Goal: Task Accomplishment & Management: Manage account settings

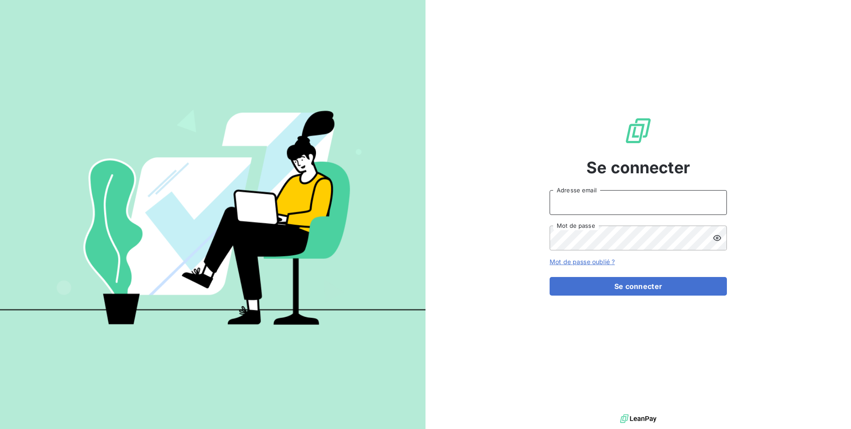
click at [565, 213] on input "Adresse email" at bounding box center [637, 202] width 177 height 25
type input "admin@odiceentreprise"
click at [549, 277] on button "Se connecter" at bounding box center [637, 286] width 177 height 19
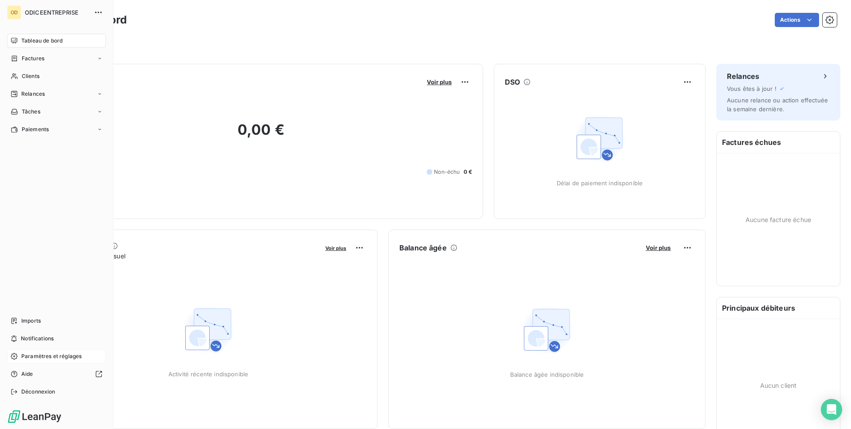
click at [54, 352] on span "Paramètres et réglages" at bounding box center [51, 356] width 60 height 8
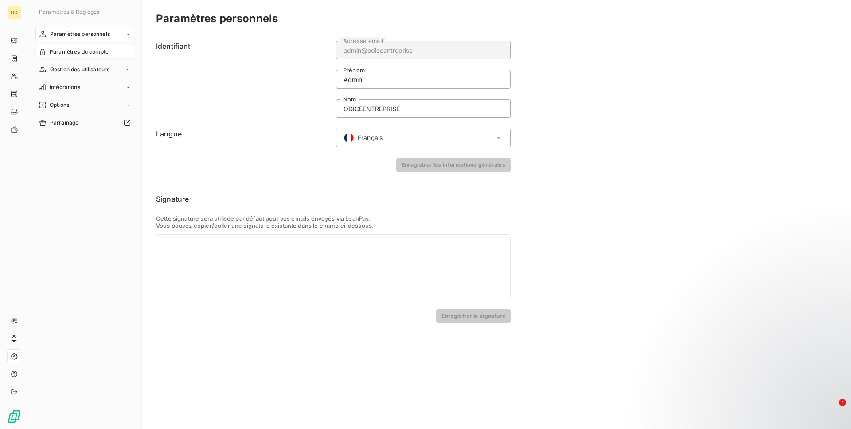
click at [83, 54] on span "Paramètres du compte" at bounding box center [79, 52] width 59 height 8
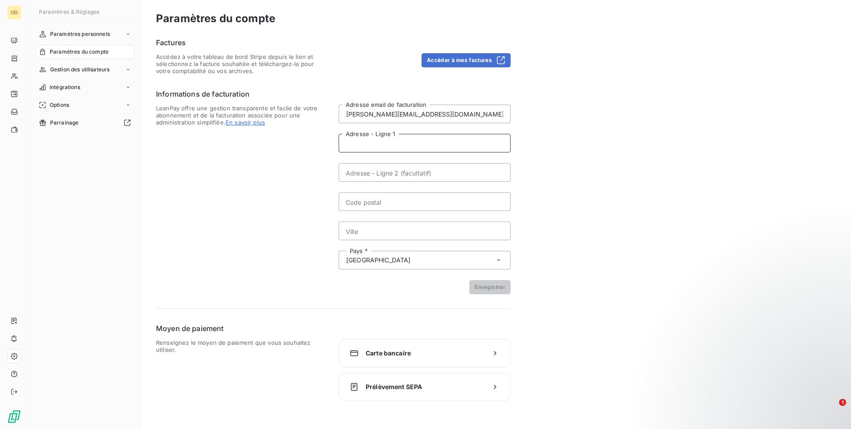
click at [346, 151] on input "Adresse - Ligne 1" at bounding box center [424, 143] width 172 height 19
paste input "VILLENEUVE"
type input "VILLENEUVE"
click at [357, 232] on input "Ville" at bounding box center [424, 231] width 172 height 19
paste input "VILLENEUVE"
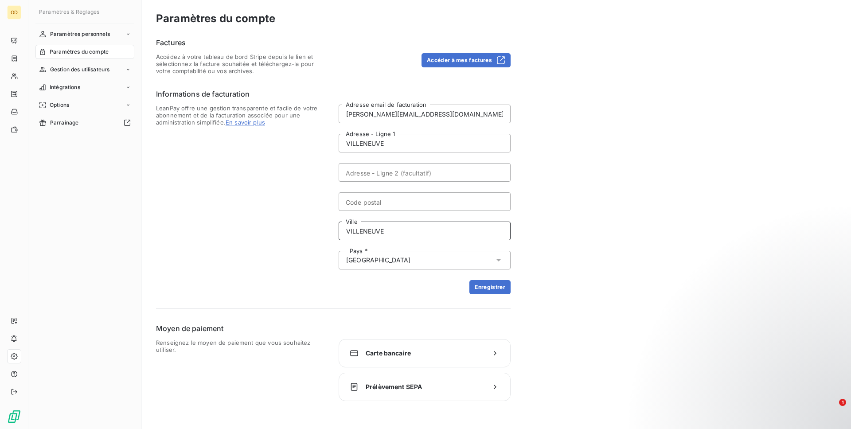
type input "VILLENEUVE"
click at [371, 143] on input "VILLENEUVE" at bounding box center [424, 143] width 172 height 19
click at [367, 199] on input "Code postal" at bounding box center [424, 201] width 172 height 19
paste input "04180"
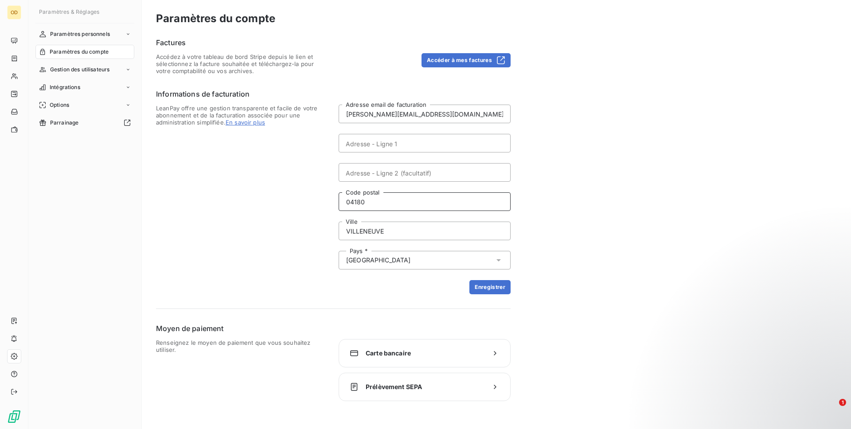
type input "04180"
click at [363, 149] on input "Adresse - Ligne 1" at bounding box center [424, 143] width 172 height 19
paste input "ZA LA TRANCHE N5"
type input "ZA LA TRANCHE N5"
click at [496, 281] on button "Enregistrer" at bounding box center [489, 287] width 41 height 14
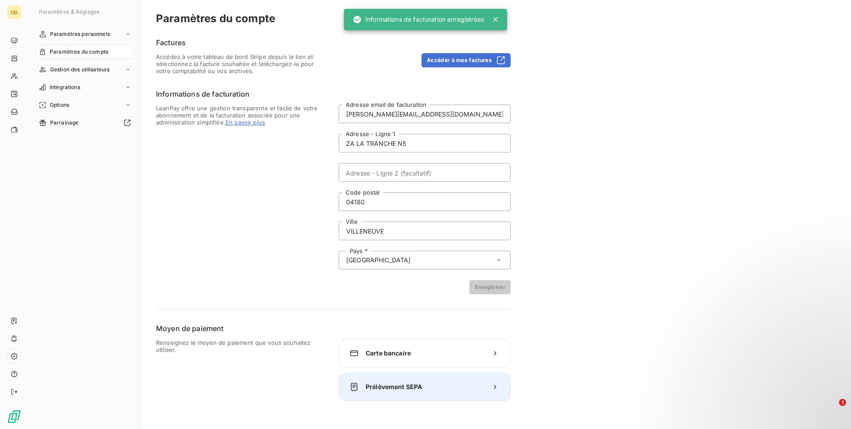
click at [385, 386] on span "Prélèvement SEPA" at bounding box center [425, 386] width 118 height 9
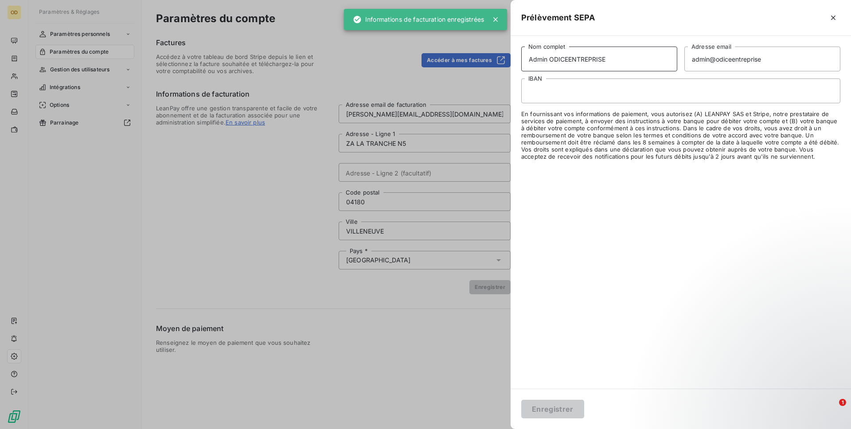
click at [534, 60] on input "Admin ODICEENTREPRISE" at bounding box center [599, 59] width 156 height 25
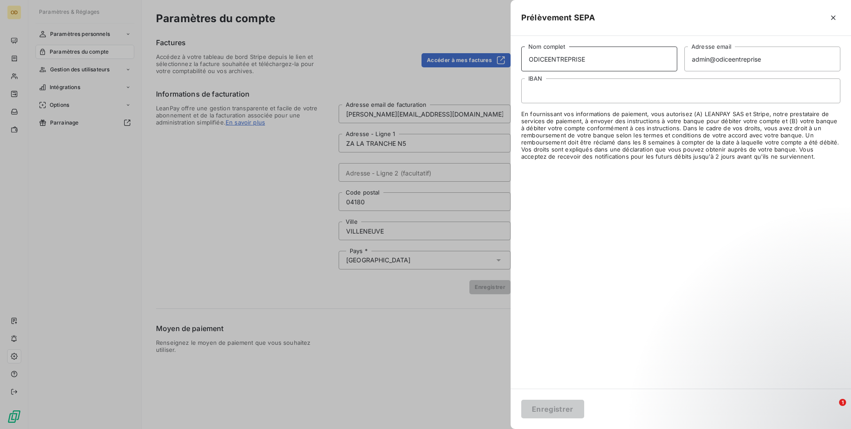
click at [551, 59] on input "ODICEENTREPRISE" at bounding box center [599, 59] width 156 height 25
type input "ODICE ENTREPRISE"
click at [708, 61] on input "admin@odiceentreprise" at bounding box center [762, 59] width 156 height 25
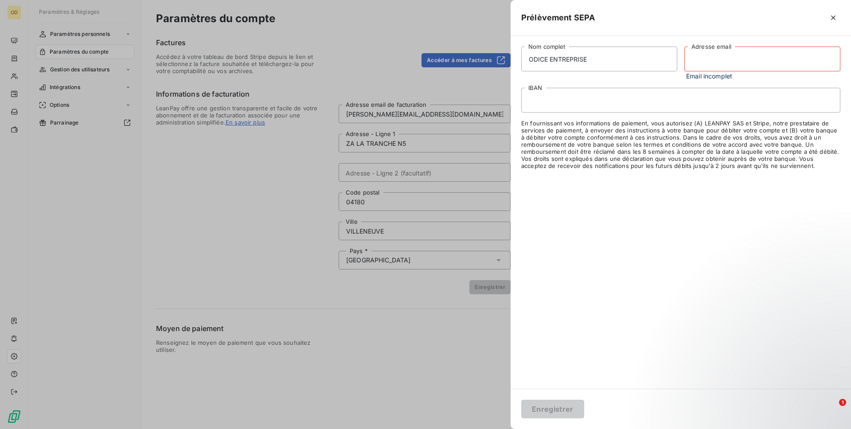
paste input "l.sanchez@odice.cc"
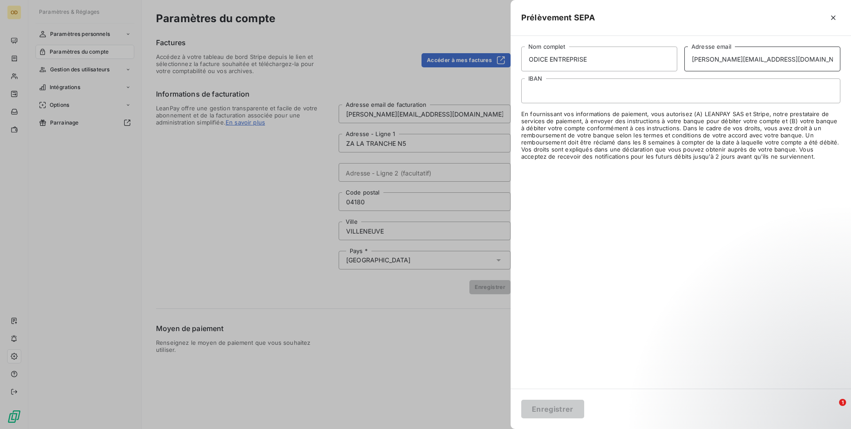
type input "l.sanchez@odice.cc"
click at [547, 414] on button "Enregistrer" at bounding box center [552, 409] width 63 height 19
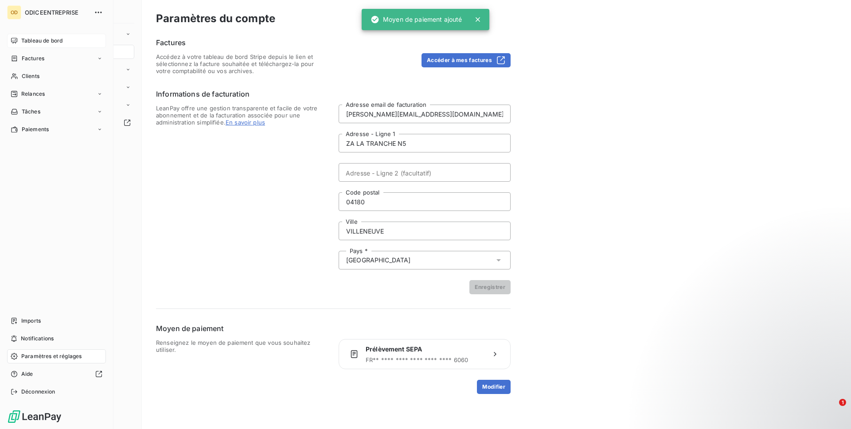
click at [29, 43] on span "Tableau de bord" at bounding box center [41, 41] width 41 height 8
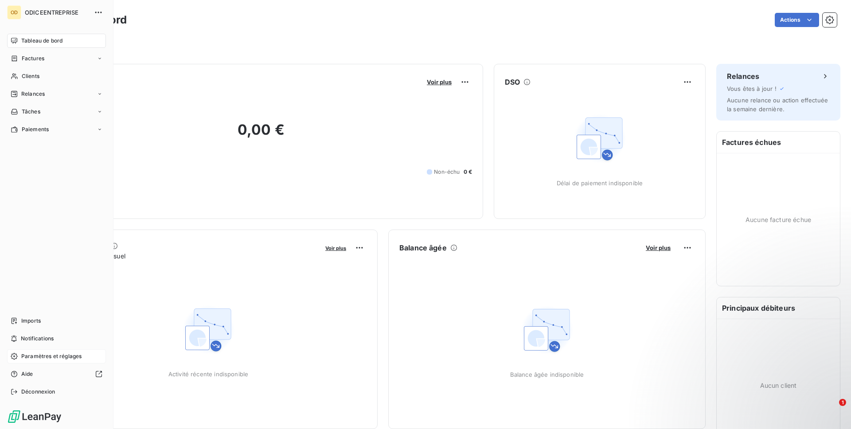
click at [37, 399] on div "OD ODICEENTREPRISE Tableau de bord Factures Clients Relances Tâches Paiements I…" at bounding box center [56, 214] width 113 height 429
click at [50, 394] on span "Déconnexion" at bounding box center [38, 392] width 34 height 8
